Goal: Check status: Check status

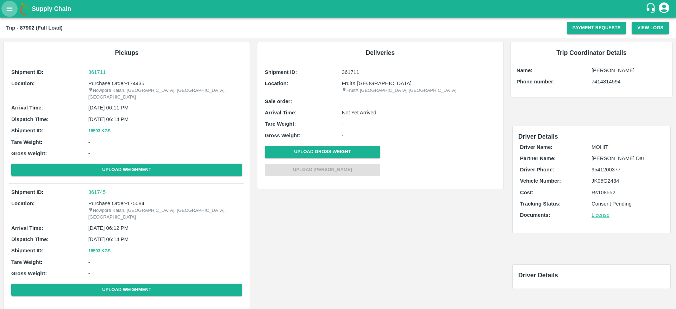
click at [10, 9] on icon "open drawer" at bounding box center [10, 9] width 8 height 8
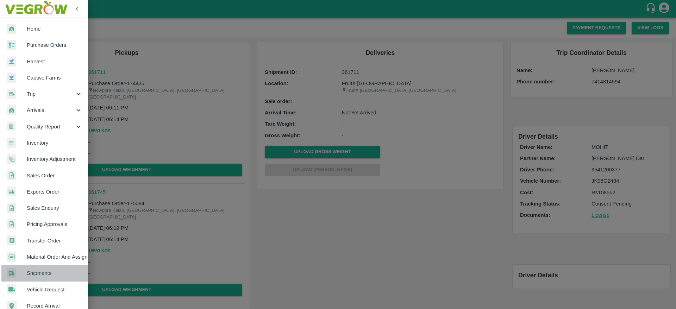
click at [61, 275] on span "Shipments" at bounding box center [55, 273] width 56 height 8
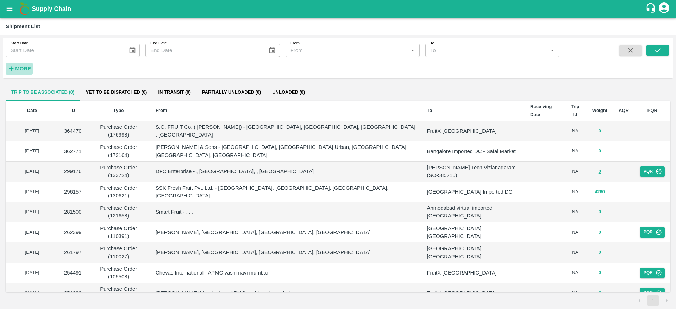
click at [28, 71] on h6 "More" at bounding box center [23, 68] width 16 height 9
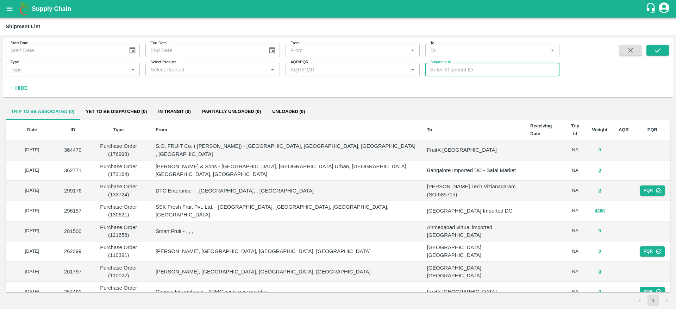
click at [446, 75] on input "Shipment Id" at bounding box center [492, 69] width 134 height 13
paste input "350471"
type input "350471"
click at [660, 46] on icon "submit" at bounding box center [657, 50] width 8 height 8
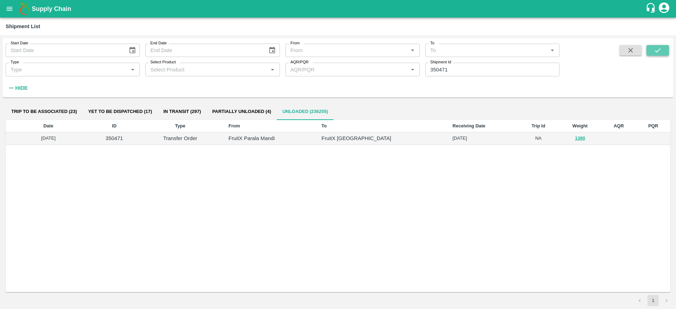
click at [663, 51] on button "submit" at bounding box center [657, 50] width 23 height 11
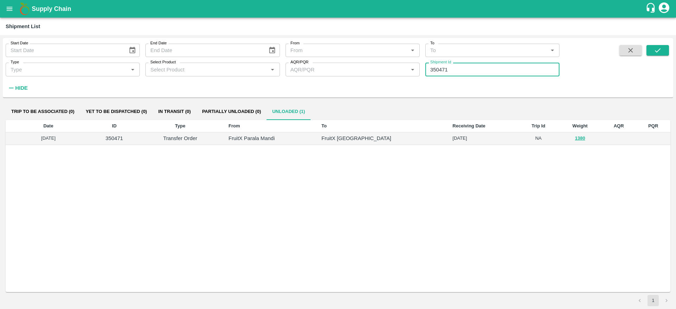
click at [467, 75] on input "350471" at bounding box center [492, 69] width 134 height 13
paste input "text"
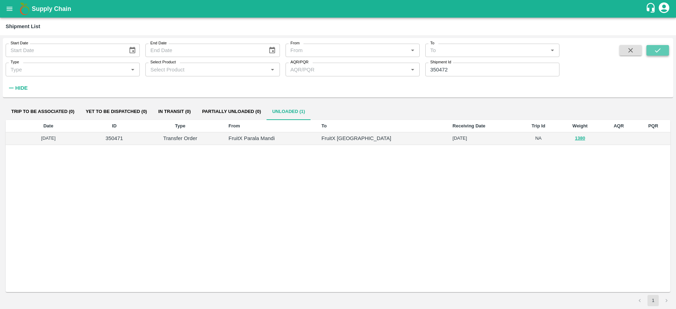
click at [653, 50] on icon "submit" at bounding box center [657, 50] width 8 height 8
click at [462, 73] on input "350472" at bounding box center [492, 69] width 134 height 13
paste input "text"
click at [655, 50] on icon "submit" at bounding box center [657, 50] width 6 height 4
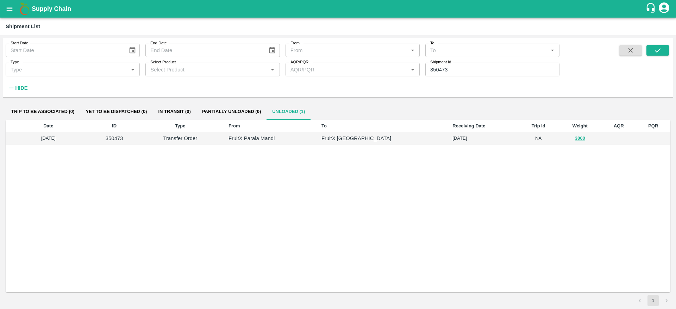
click at [471, 73] on input "350473" at bounding box center [492, 69] width 134 height 13
paste input "text"
click at [661, 49] on button "submit" at bounding box center [657, 50] width 23 height 11
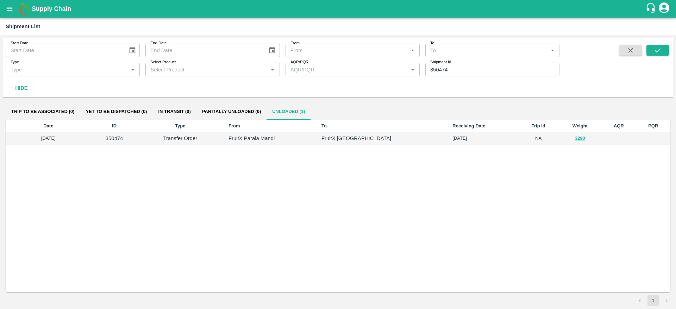
click at [470, 70] on input "350474" at bounding box center [492, 69] width 134 height 13
paste input "text"
click at [658, 53] on icon "submit" at bounding box center [657, 50] width 8 height 8
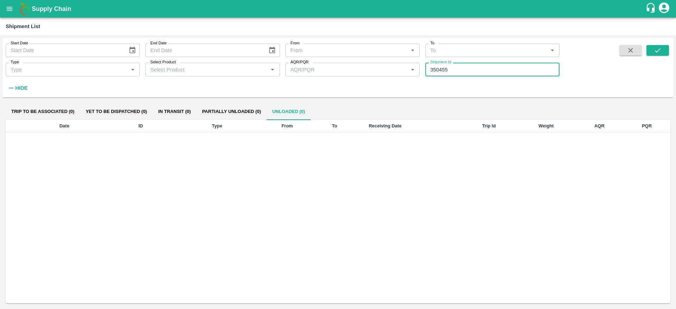
click at [451, 76] on input "350455" at bounding box center [492, 69] width 134 height 13
paste input "text"
click at [649, 55] on button "submit" at bounding box center [657, 50] width 23 height 11
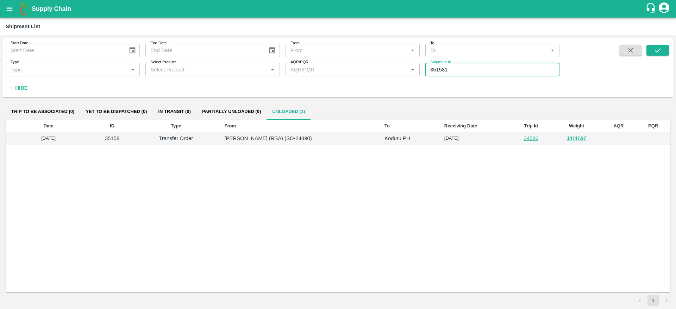
click at [465, 71] on input "351581" at bounding box center [492, 69] width 134 height 13
click at [660, 51] on icon "submit" at bounding box center [657, 50] width 8 height 8
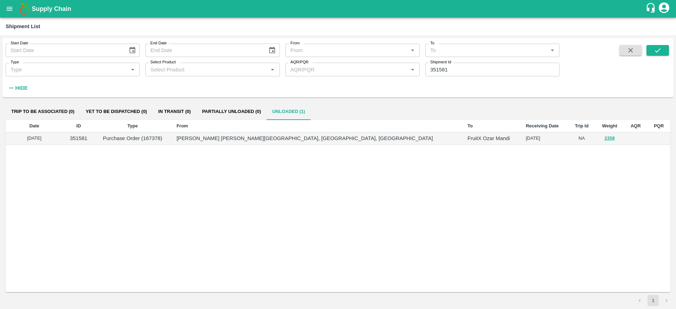
click at [475, 74] on input "351581" at bounding box center [492, 69] width 134 height 13
paste input "text"
click at [664, 50] on button "submit" at bounding box center [657, 50] width 23 height 11
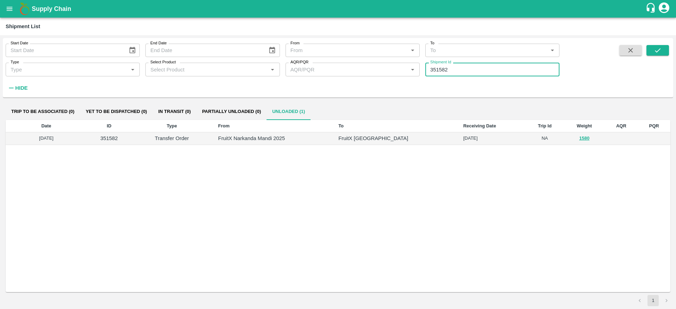
click at [444, 69] on input "351582" at bounding box center [492, 69] width 134 height 13
paste input "text"
type input "351624"
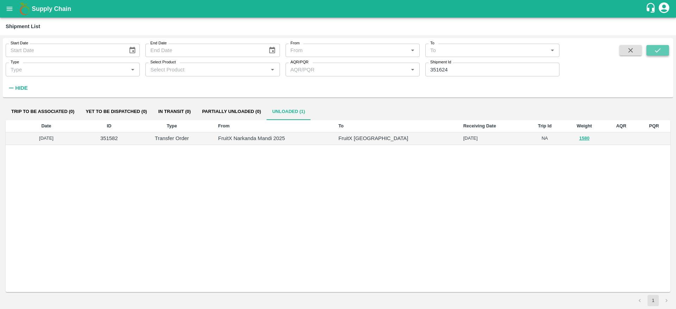
click at [650, 52] on button "submit" at bounding box center [657, 50] width 23 height 11
